Goal: Check status

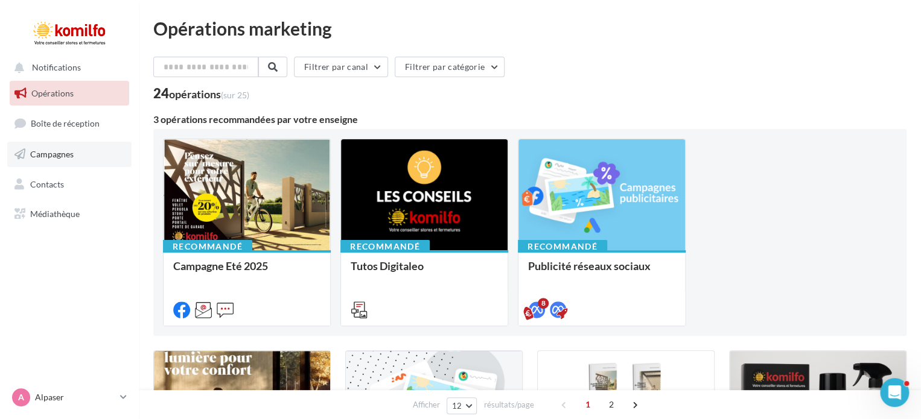
click at [66, 159] on link "Campagnes" at bounding box center [69, 154] width 124 height 25
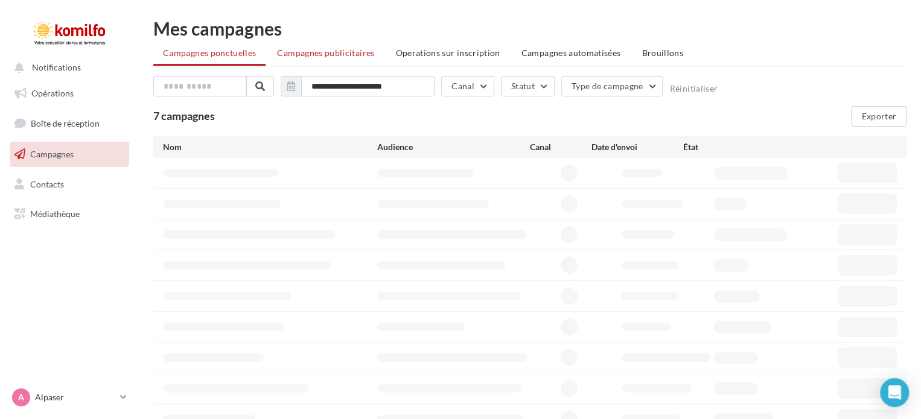
click at [336, 49] on span "Campagnes publicitaires" at bounding box center [325, 53] width 97 height 10
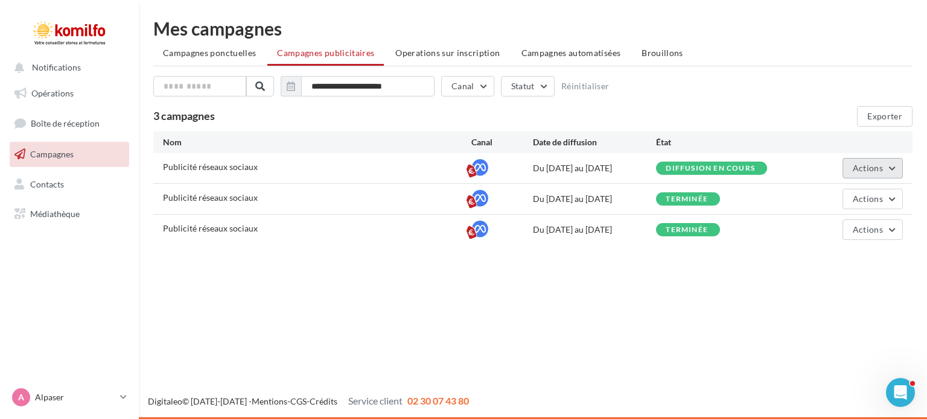
click at [888, 171] on button "Actions" at bounding box center [872, 168] width 60 height 21
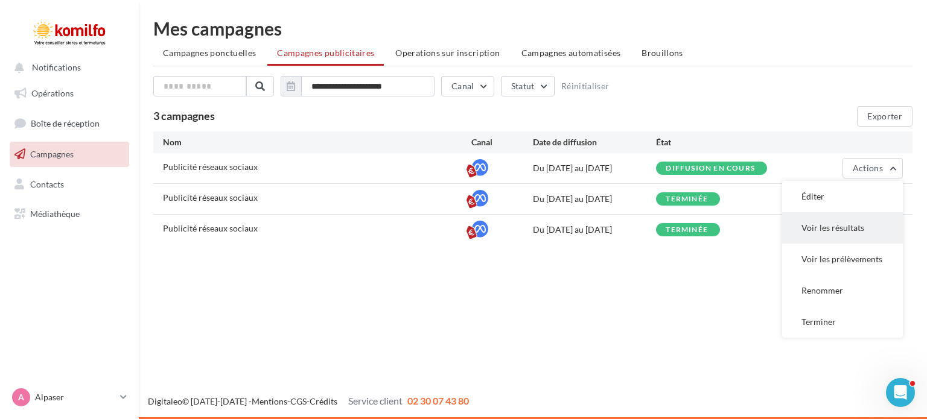
click at [840, 221] on button "Voir les résultats" at bounding box center [842, 227] width 121 height 31
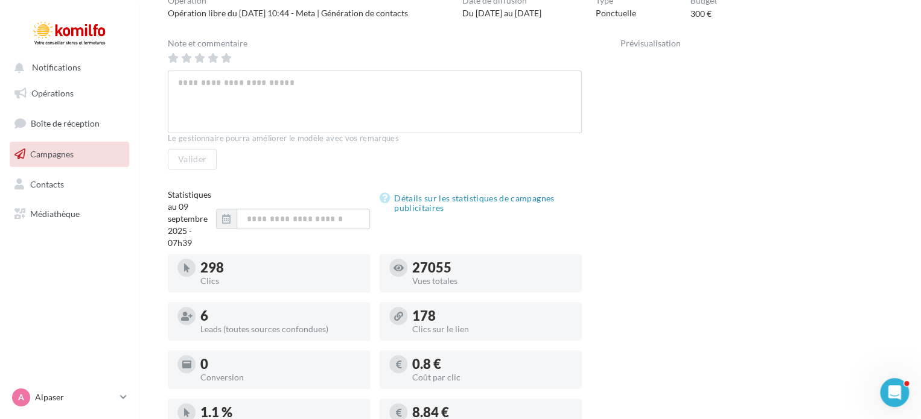
scroll to position [60, 0]
